Goal: Transaction & Acquisition: Download file/media

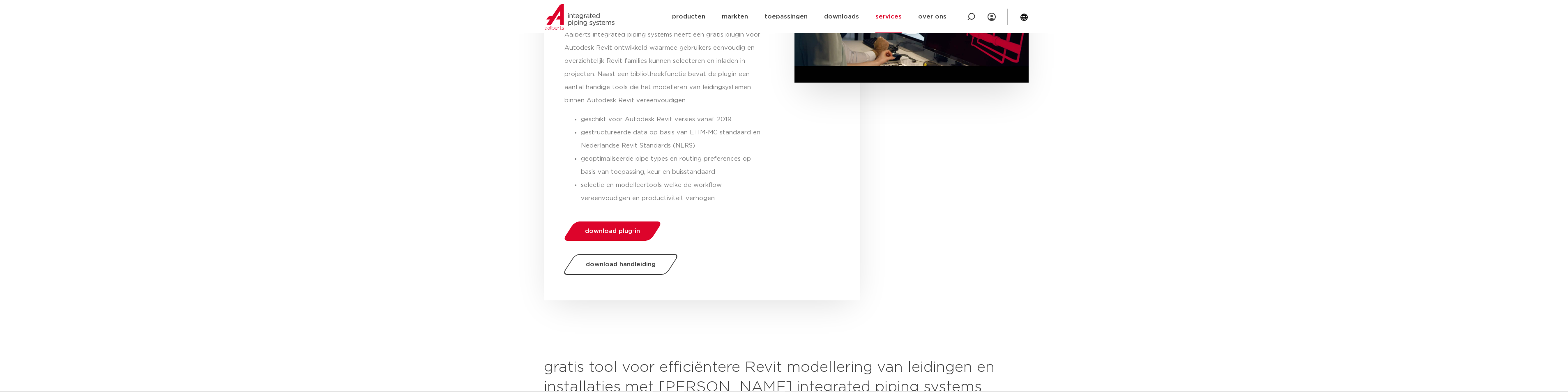
scroll to position [246, 0]
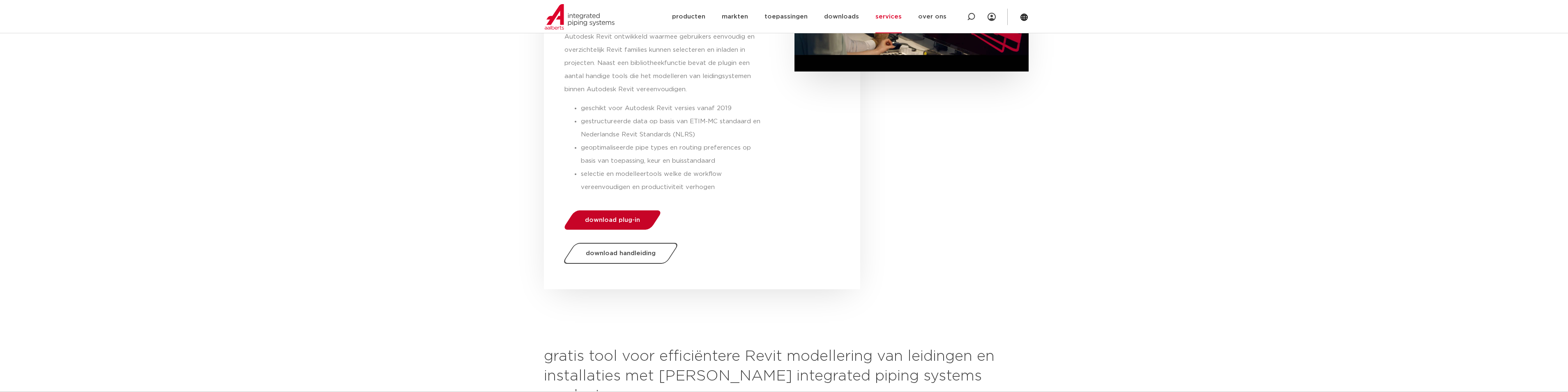
click at [631, 223] on span "download plug-in" at bounding box center [612, 220] width 55 height 7
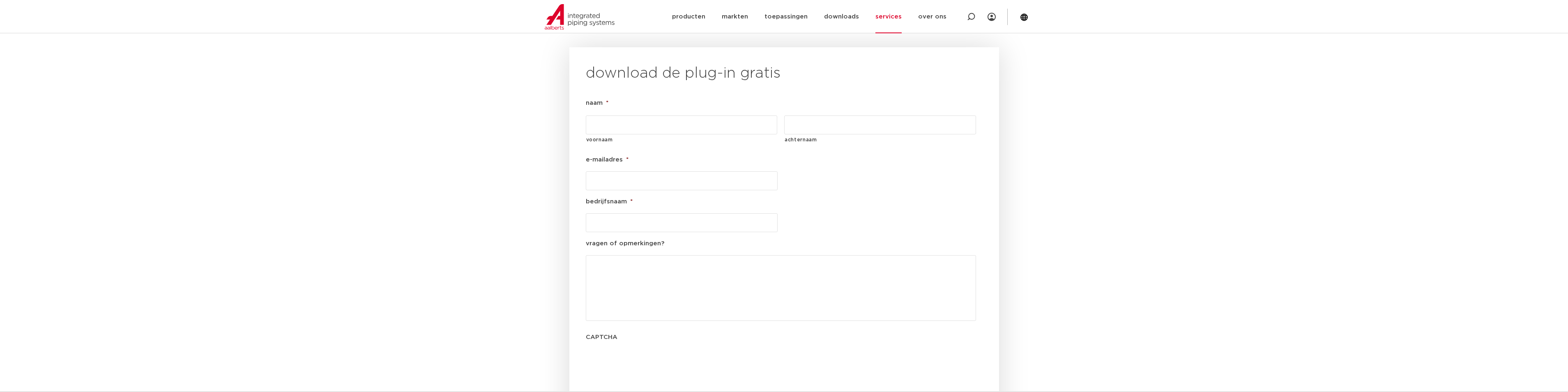
scroll to position [856, 0]
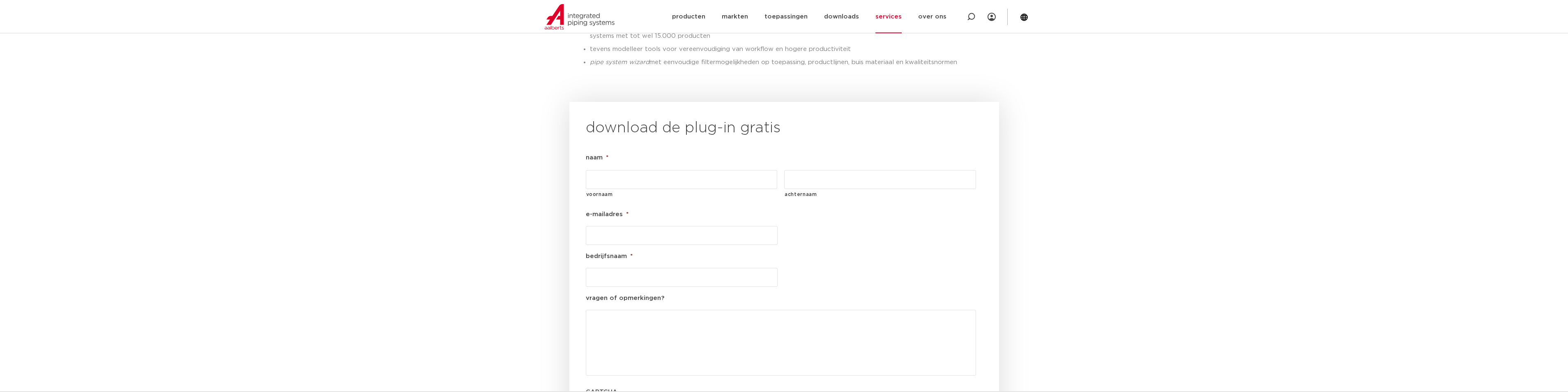
click at [629, 170] on input "voornaam" at bounding box center [681, 180] width 192 height 19
type input "ed"
type input "duran"
click at [608, 226] on input "e-mailadres *" at bounding box center [681, 236] width 192 height 19
type input "[EMAIL_ADDRESS][DOMAIN_NAME]"
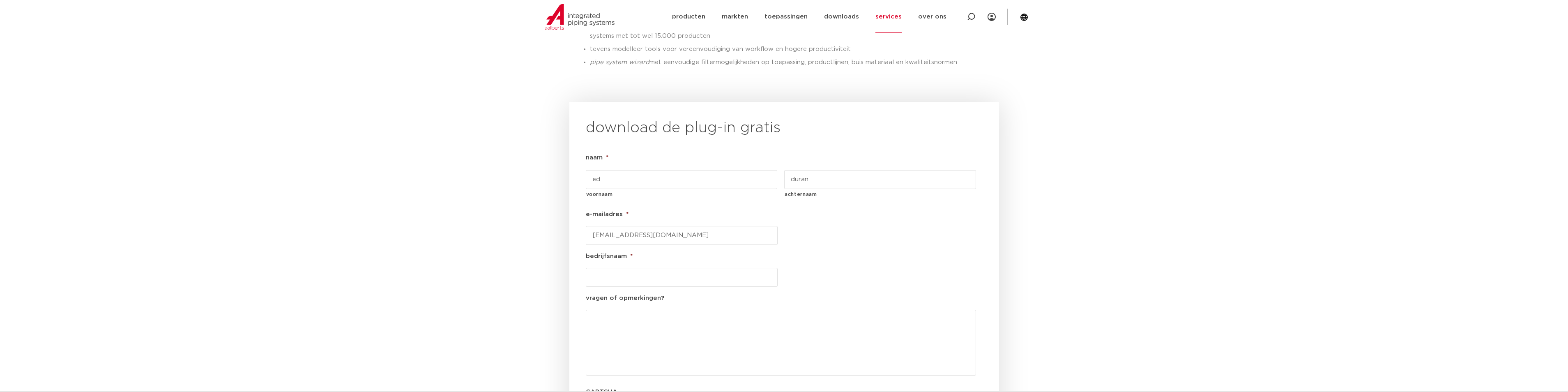
click at [601, 268] on input "bedrijfsnaam *" at bounding box center [681, 277] width 192 height 19
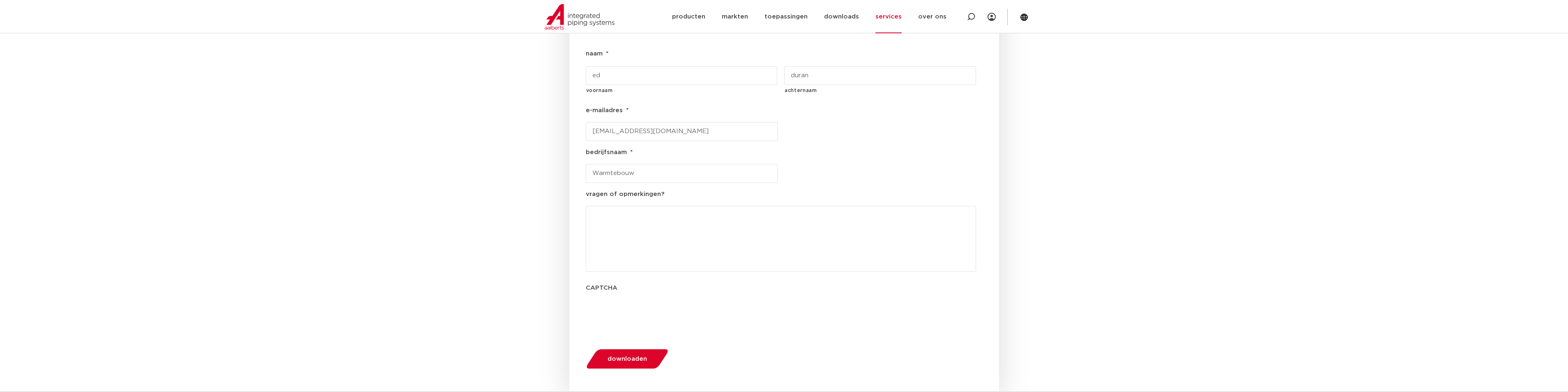
scroll to position [979, 0]
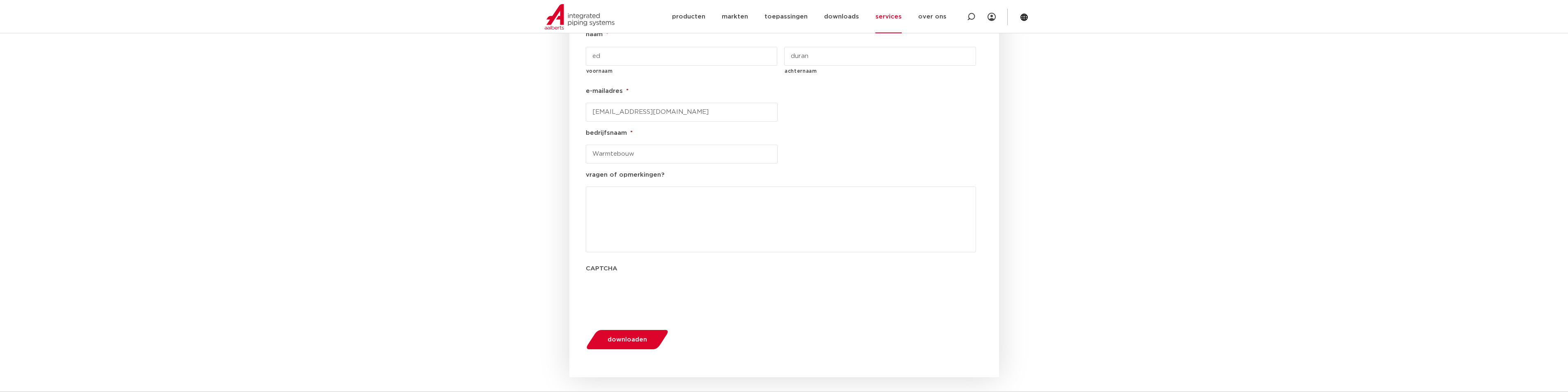
type input "Warmtebouw"
click at [624, 337] on span "downloaden" at bounding box center [627, 340] width 40 height 7
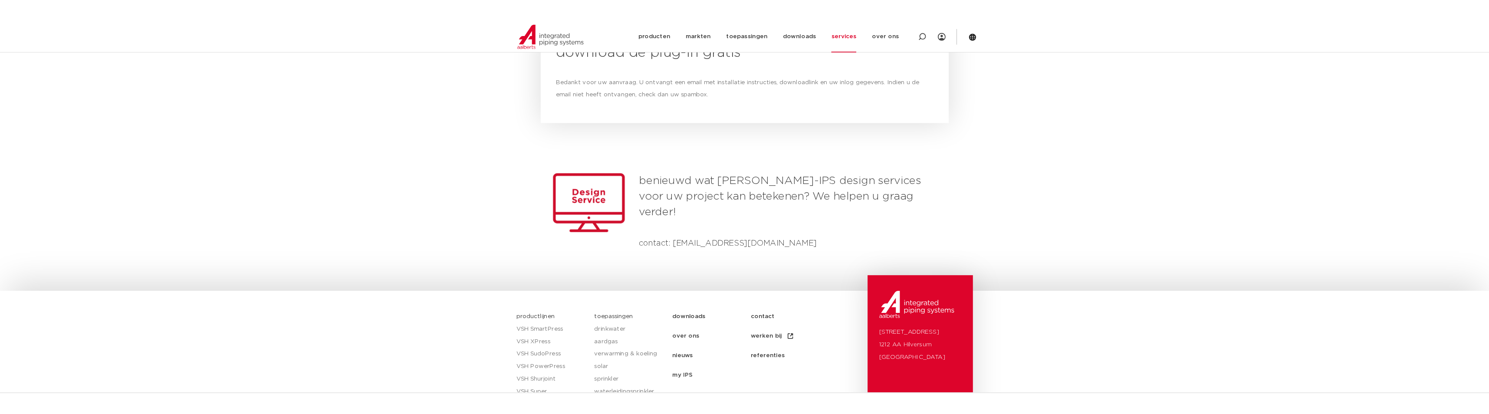
scroll to position [1001, 0]
